Goal: Navigation & Orientation: Find specific page/section

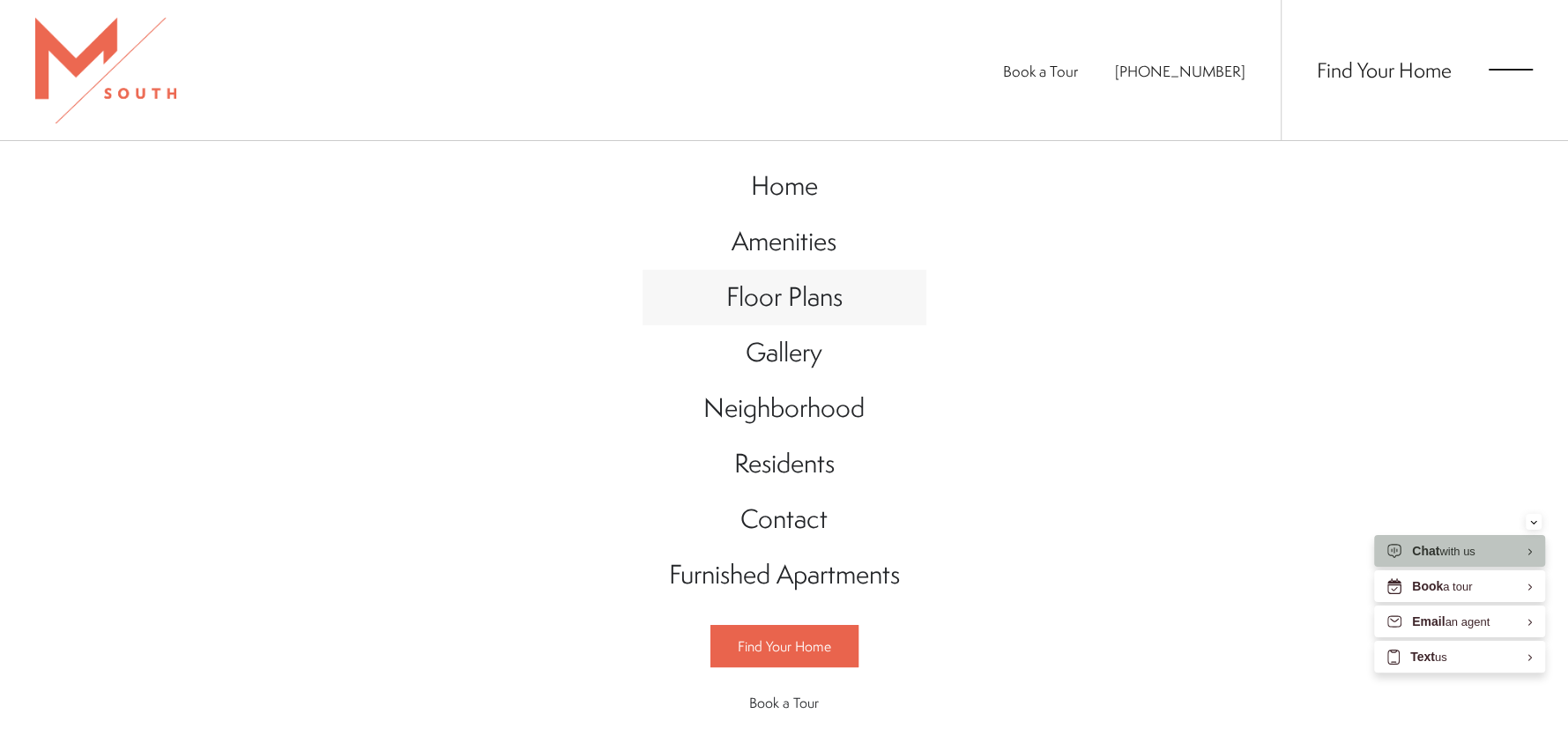
click at [768, 290] on span "Floor Plans" at bounding box center [784, 297] width 116 height 37
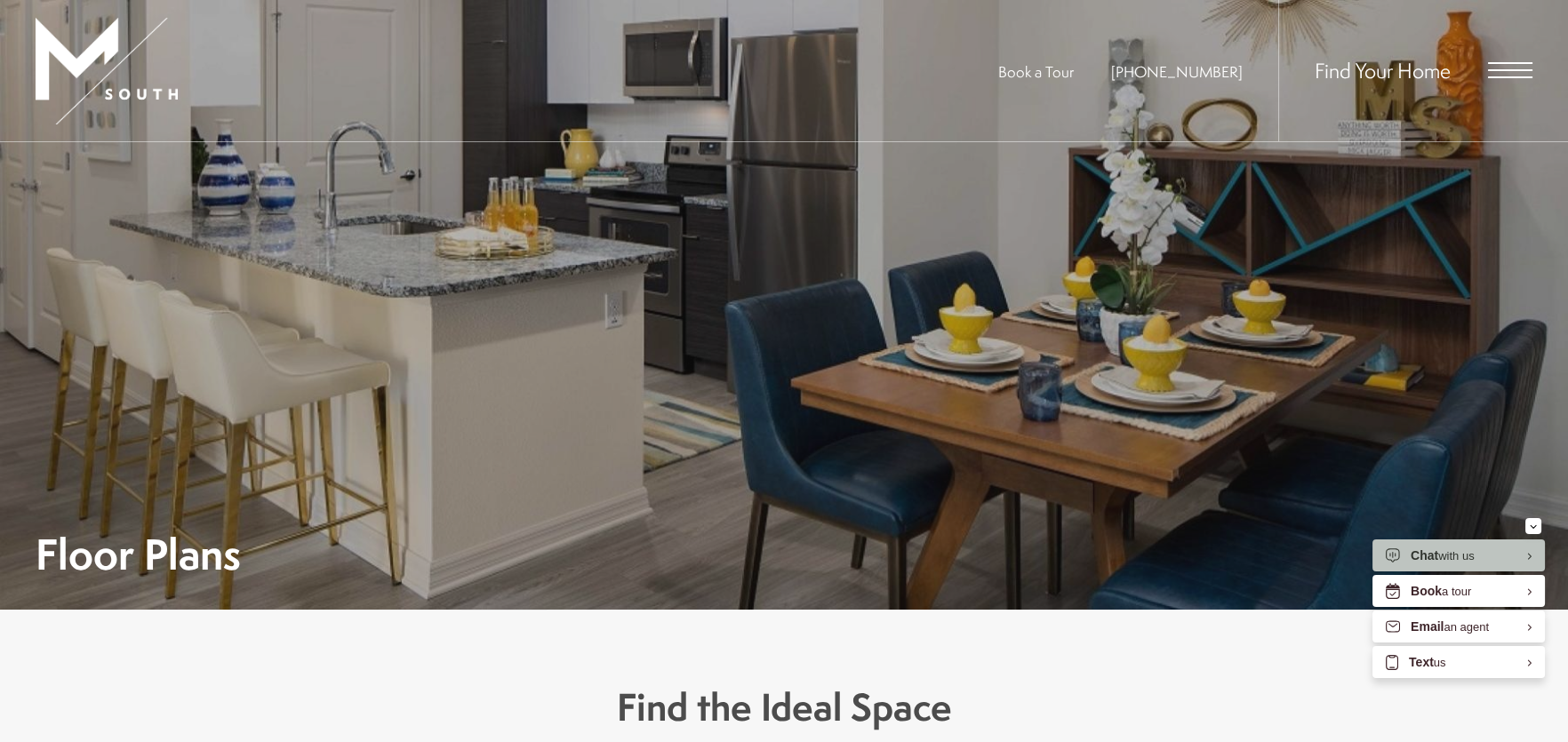
click at [1510, 62] on span "Open Menu" at bounding box center [1511, 63] width 45 height 2
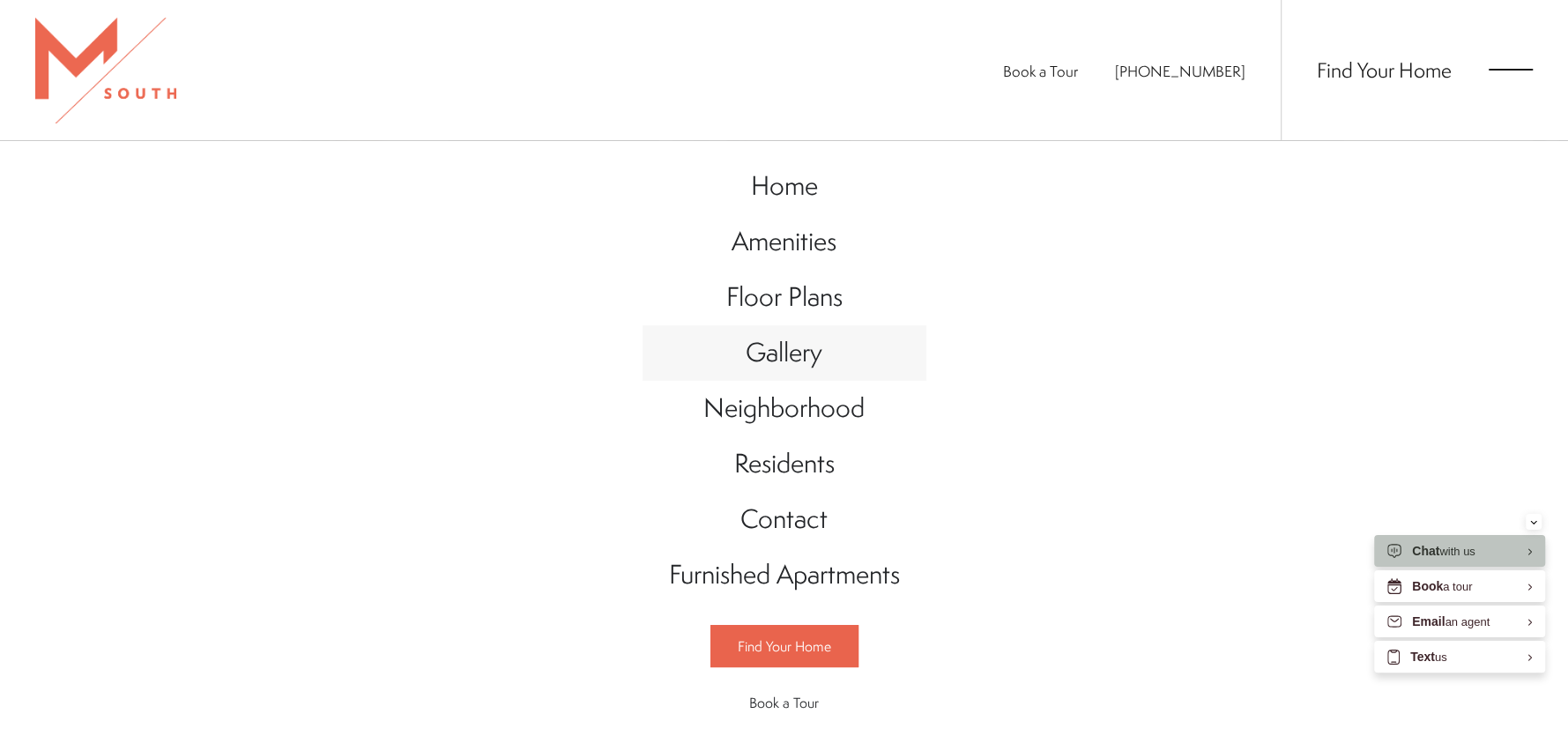
click at [759, 357] on span "Gallery" at bounding box center [784, 353] width 77 height 37
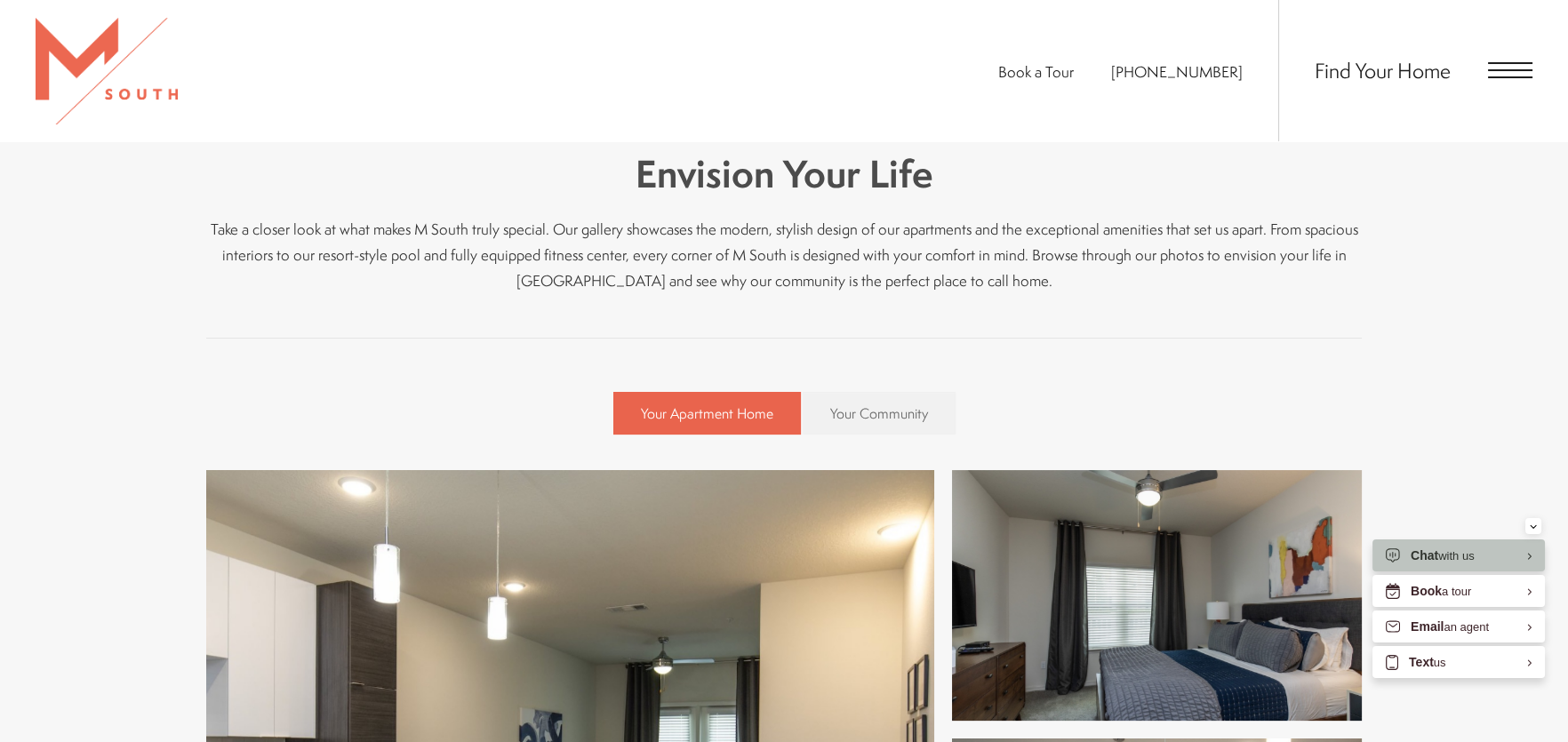
scroll to position [266, 0]
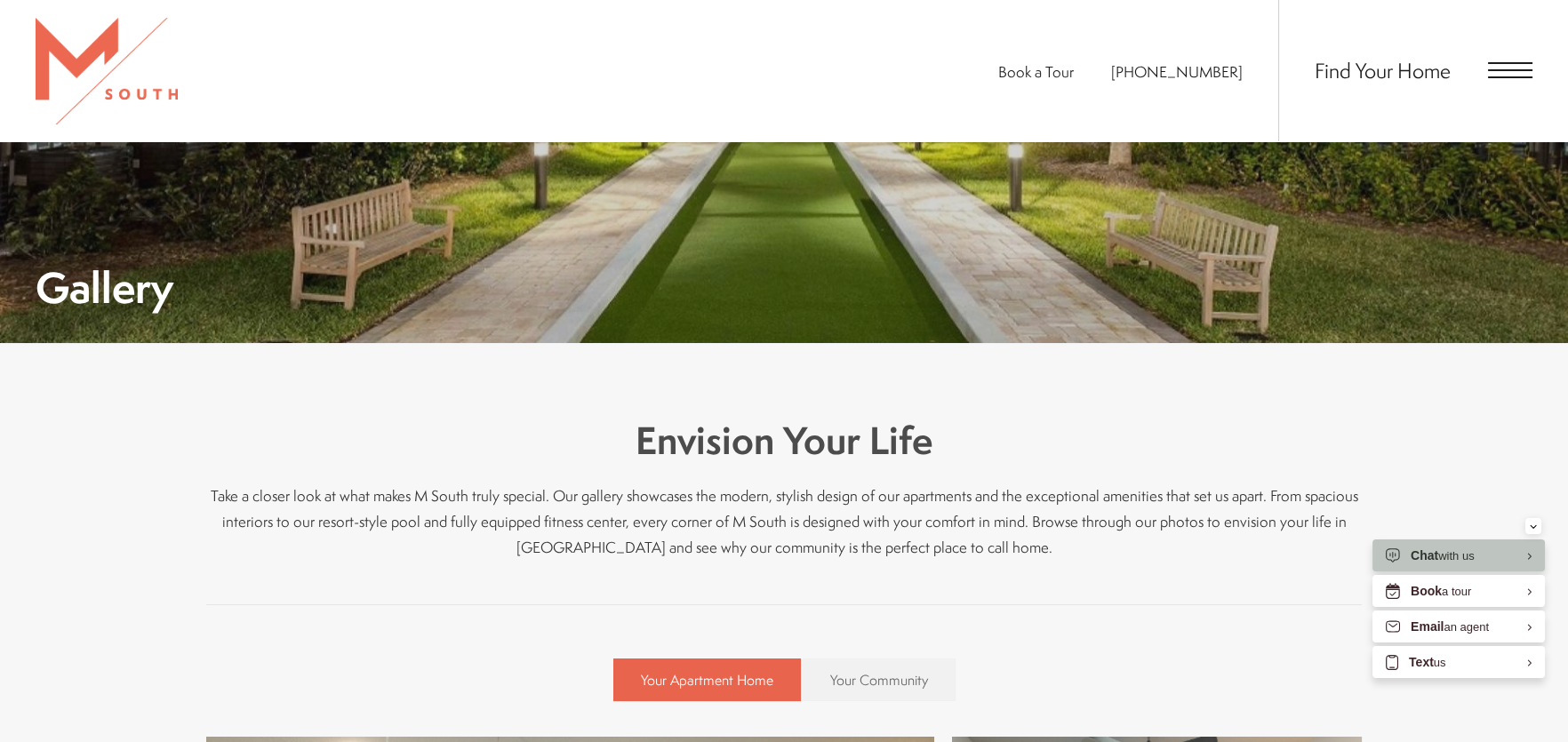
click at [1520, 75] on span "Open Menu" at bounding box center [1511, 70] width 45 height 16
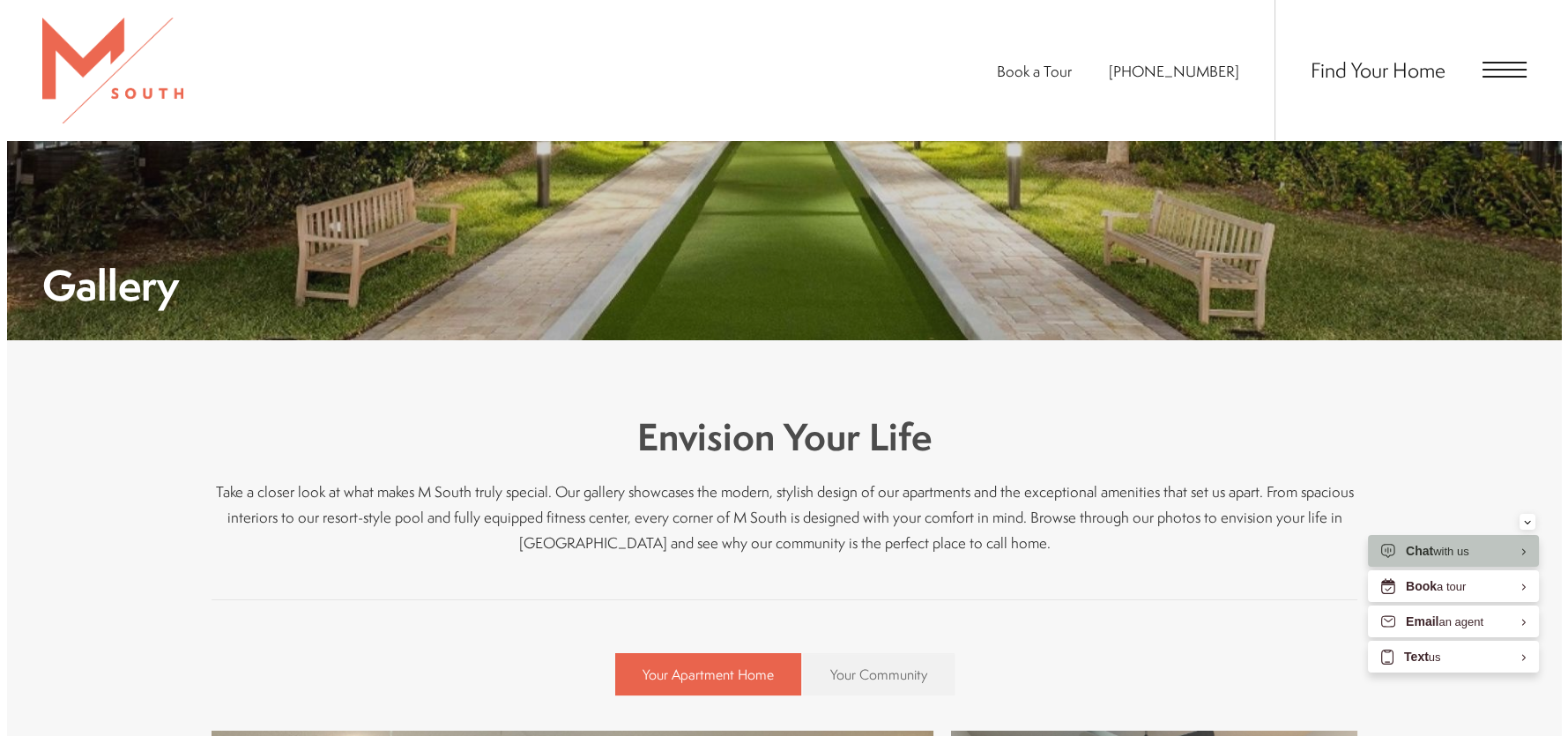
scroll to position [0, 0]
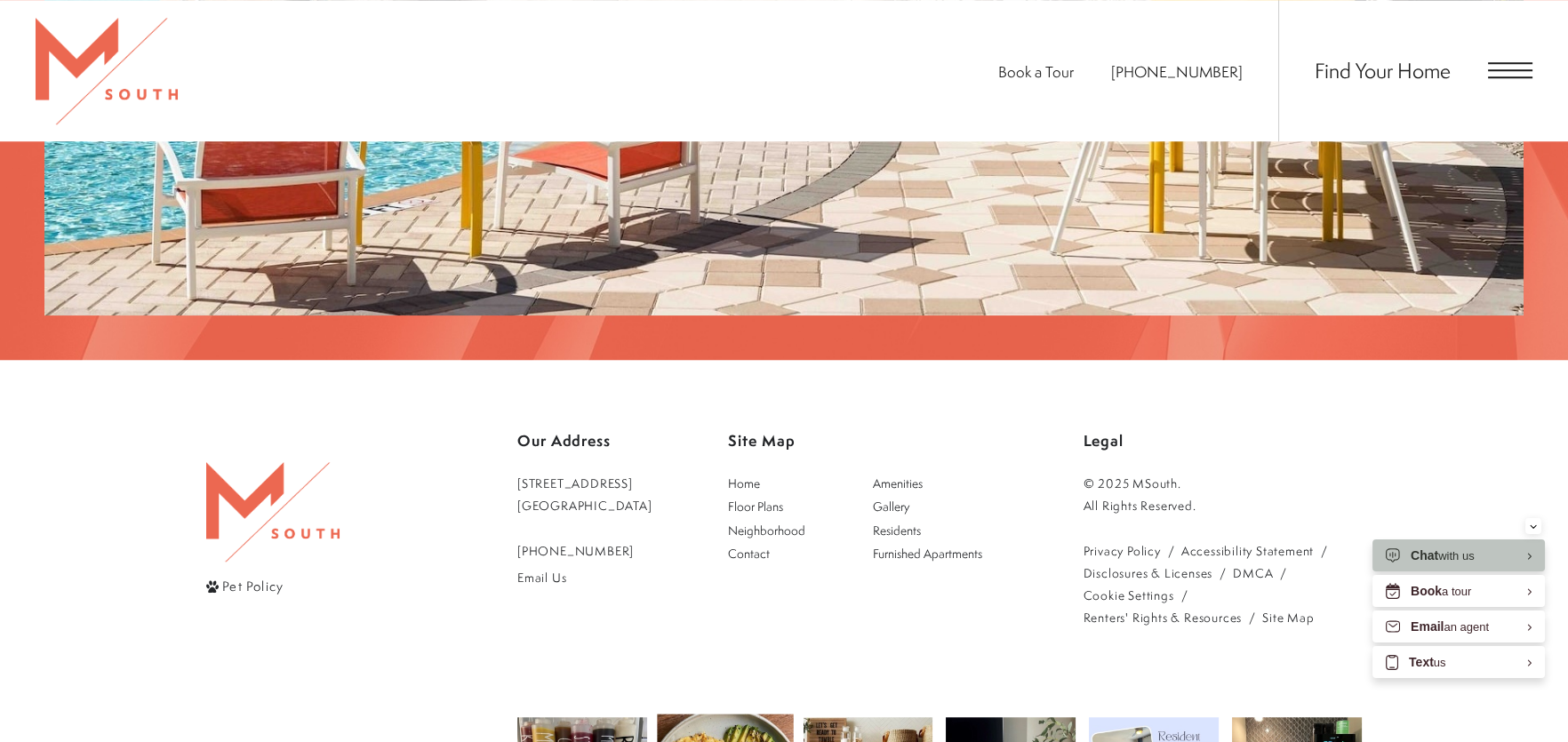
scroll to position [3589, 0]
